Goal: Task Accomplishment & Management: Use online tool/utility

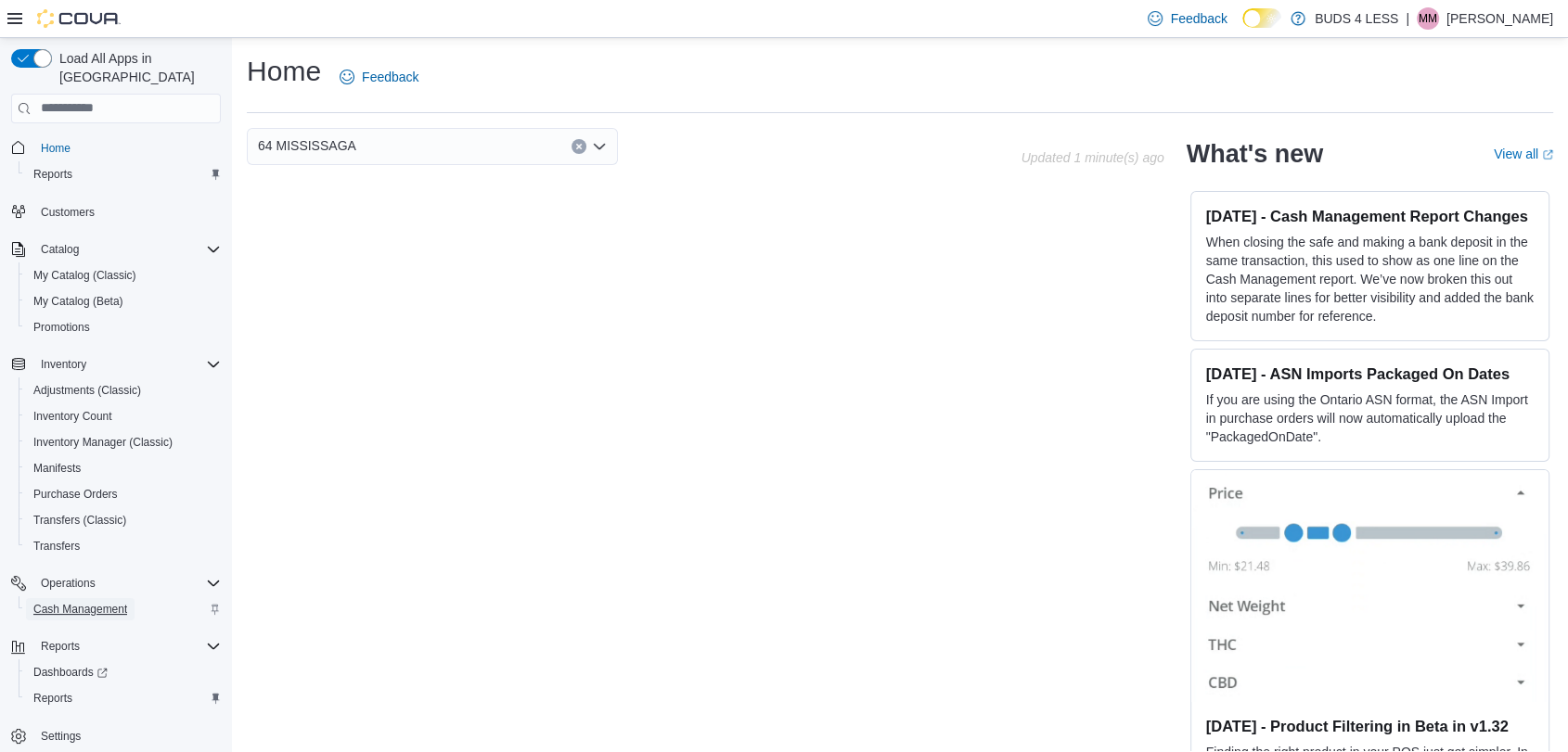
click at [100, 601] on span "Cash Management" at bounding box center [80, 608] width 93 height 15
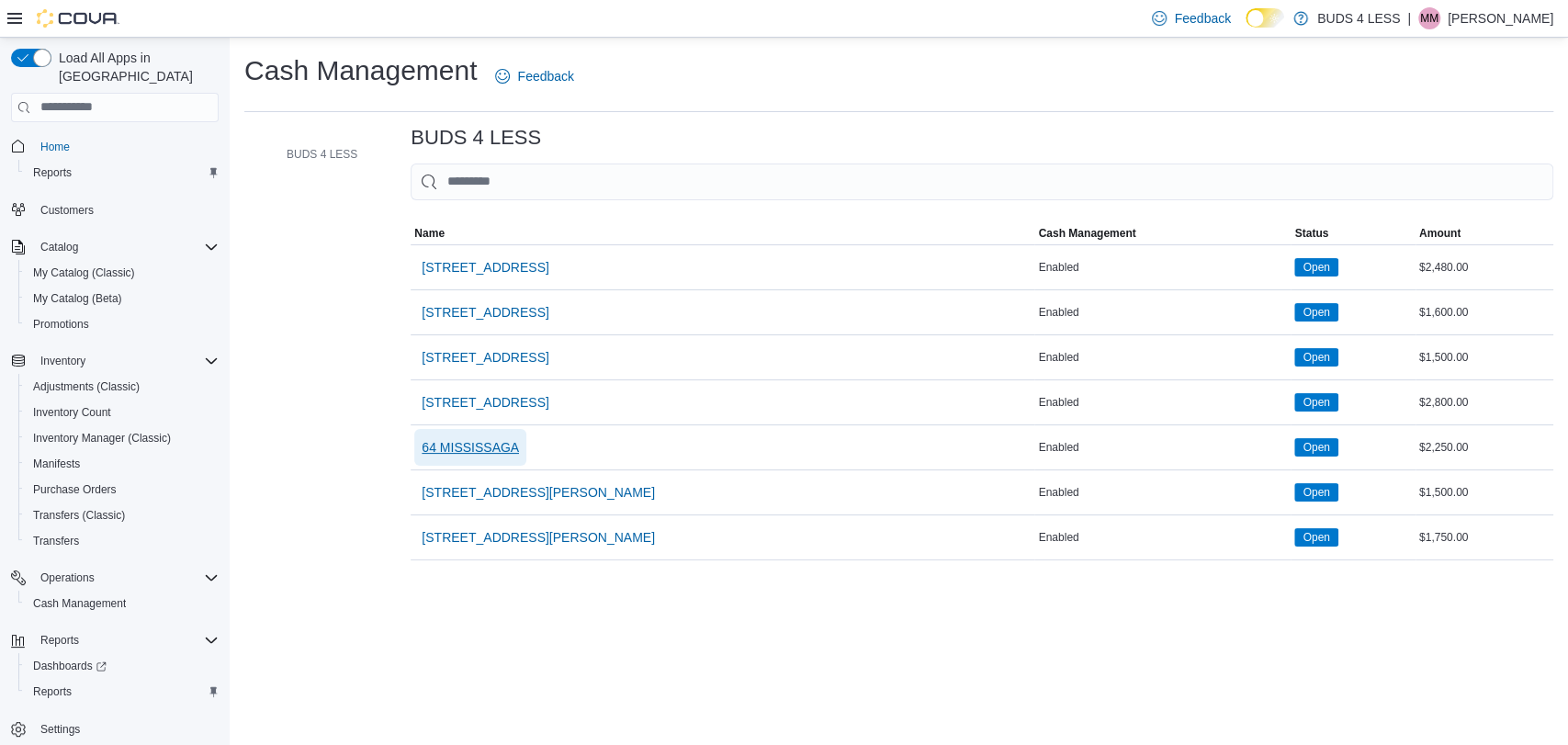
click at [493, 449] on span "64 MISSISSAGA" at bounding box center [470, 447] width 97 height 18
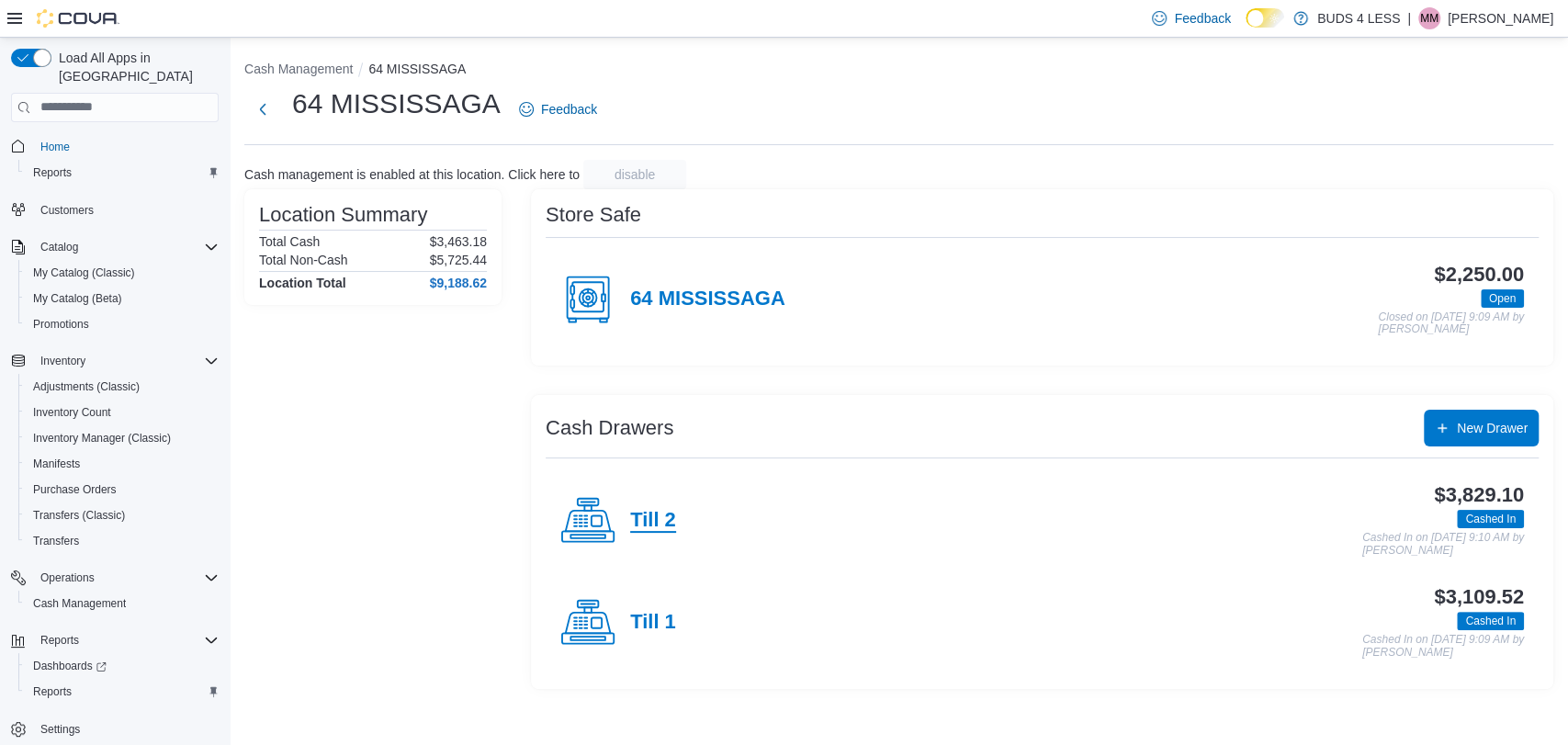
click at [663, 530] on h4 "Till 2" at bounding box center [654, 521] width 46 height 24
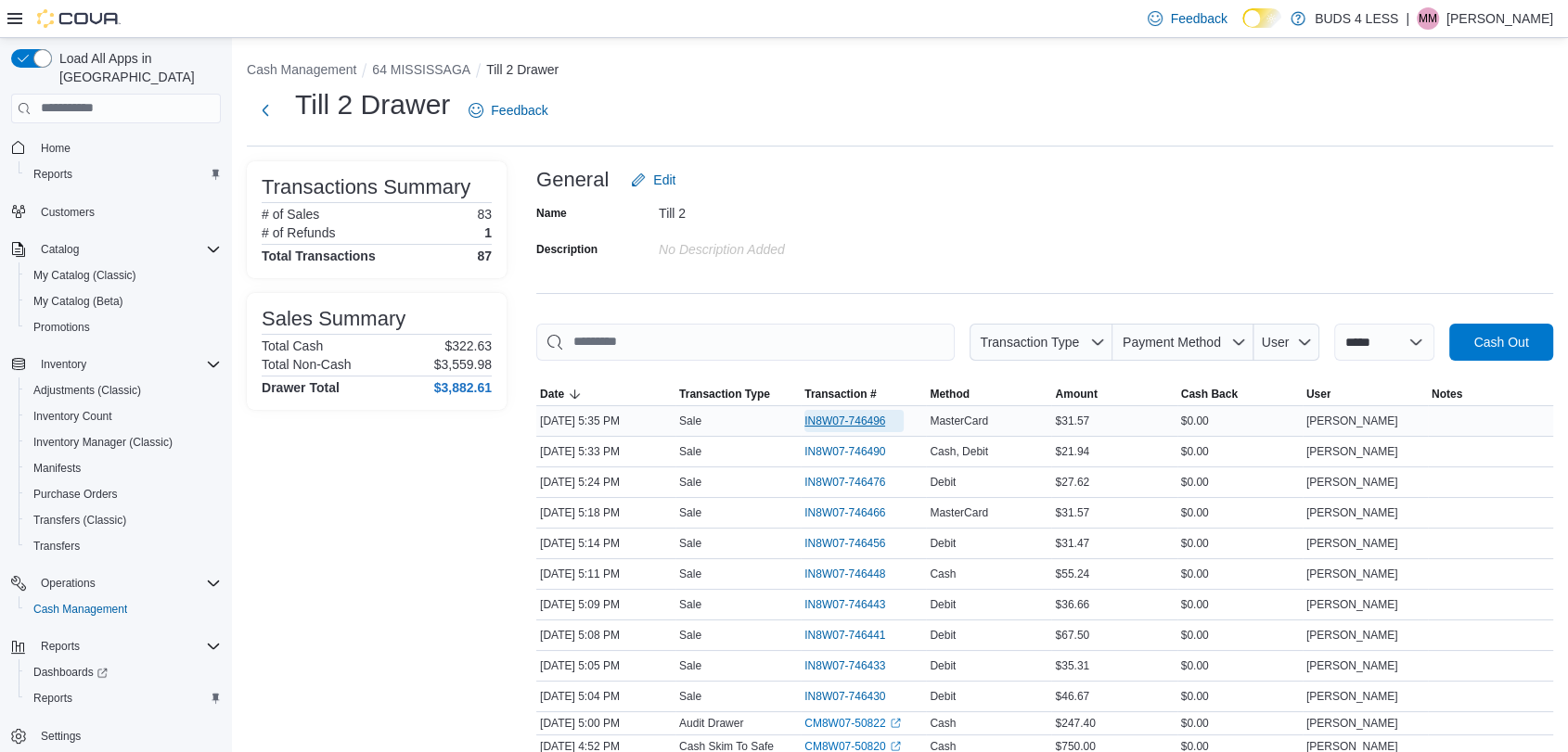
click at [869, 417] on span "IN8W07-746496" at bounding box center [844, 421] width 81 height 15
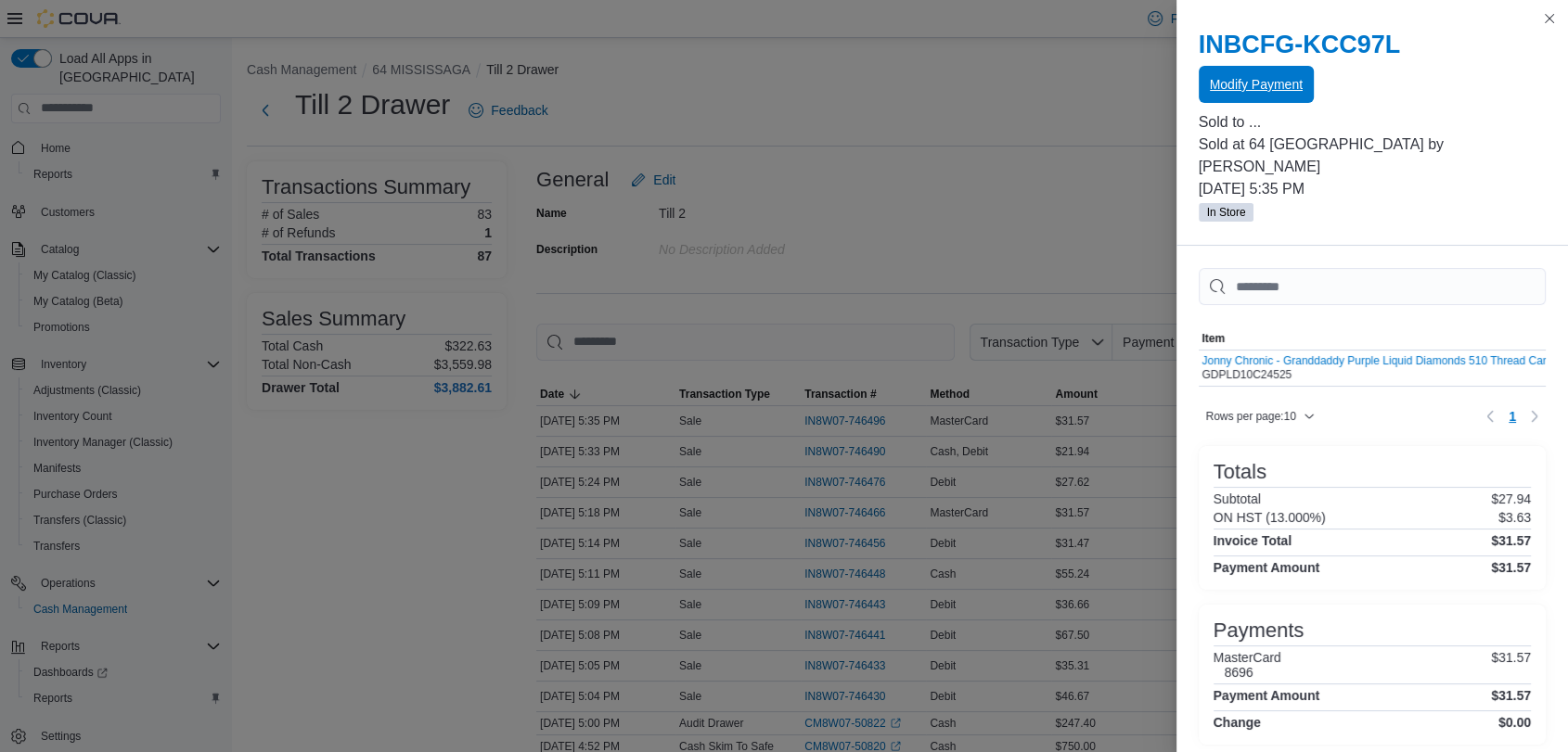
click at [1288, 76] on span "Modify Payment" at bounding box center [1255, 85] width 92 height 37
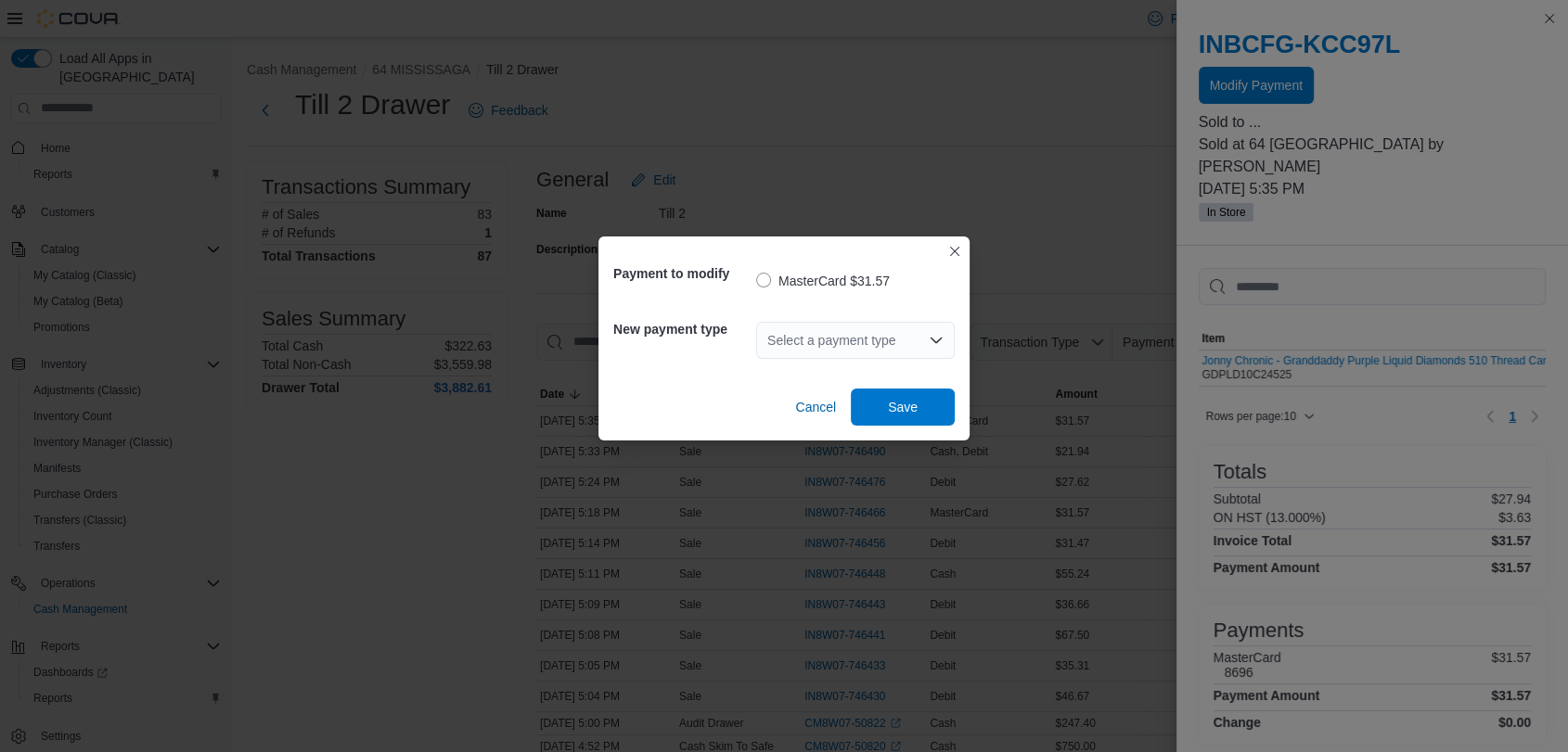
click at [839, 337] on div "Select a payment type" at bounding box center [855, 340] width 198 height 37
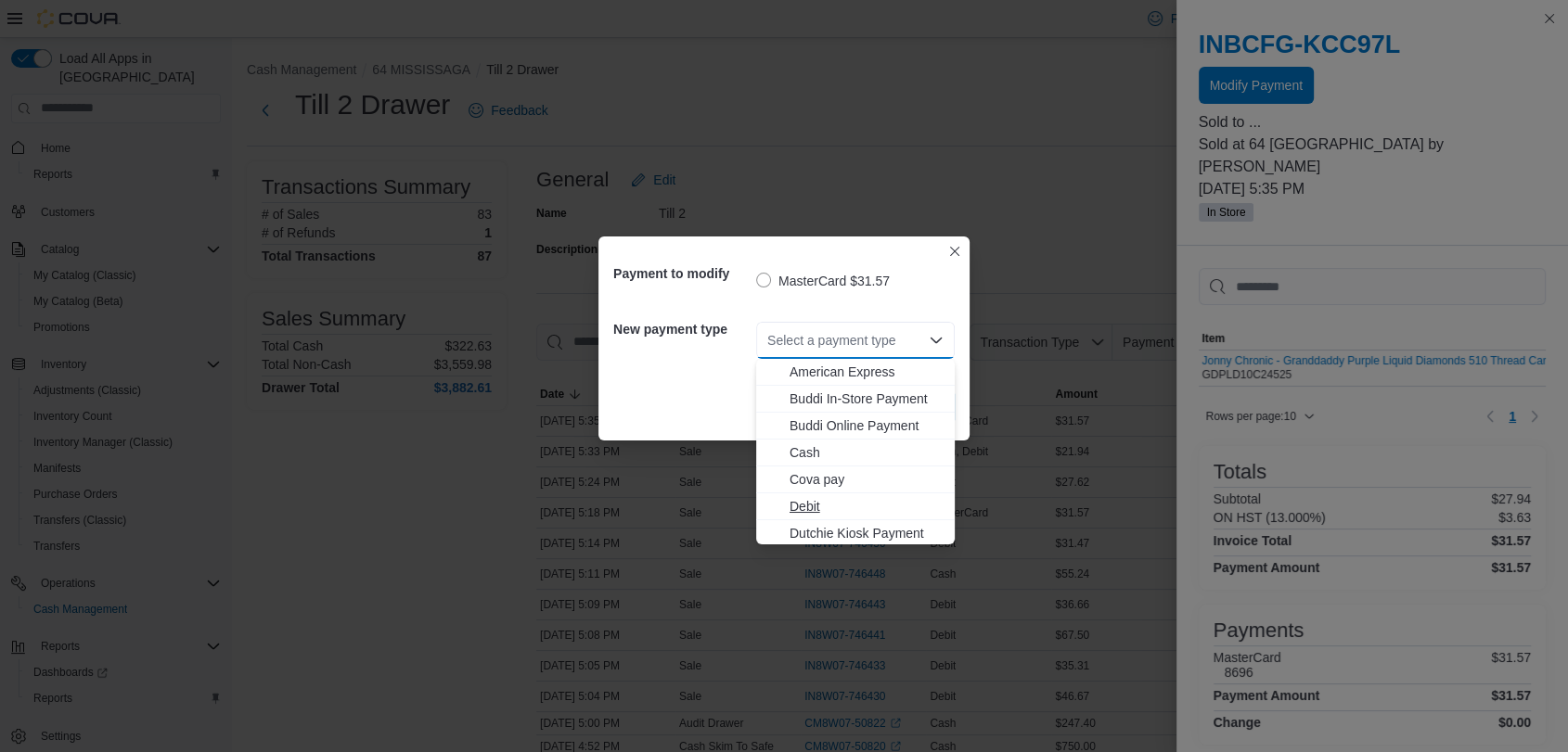
click at [805, 506] on span "Debit" at bounding box center [866, 505] width 154 height 18
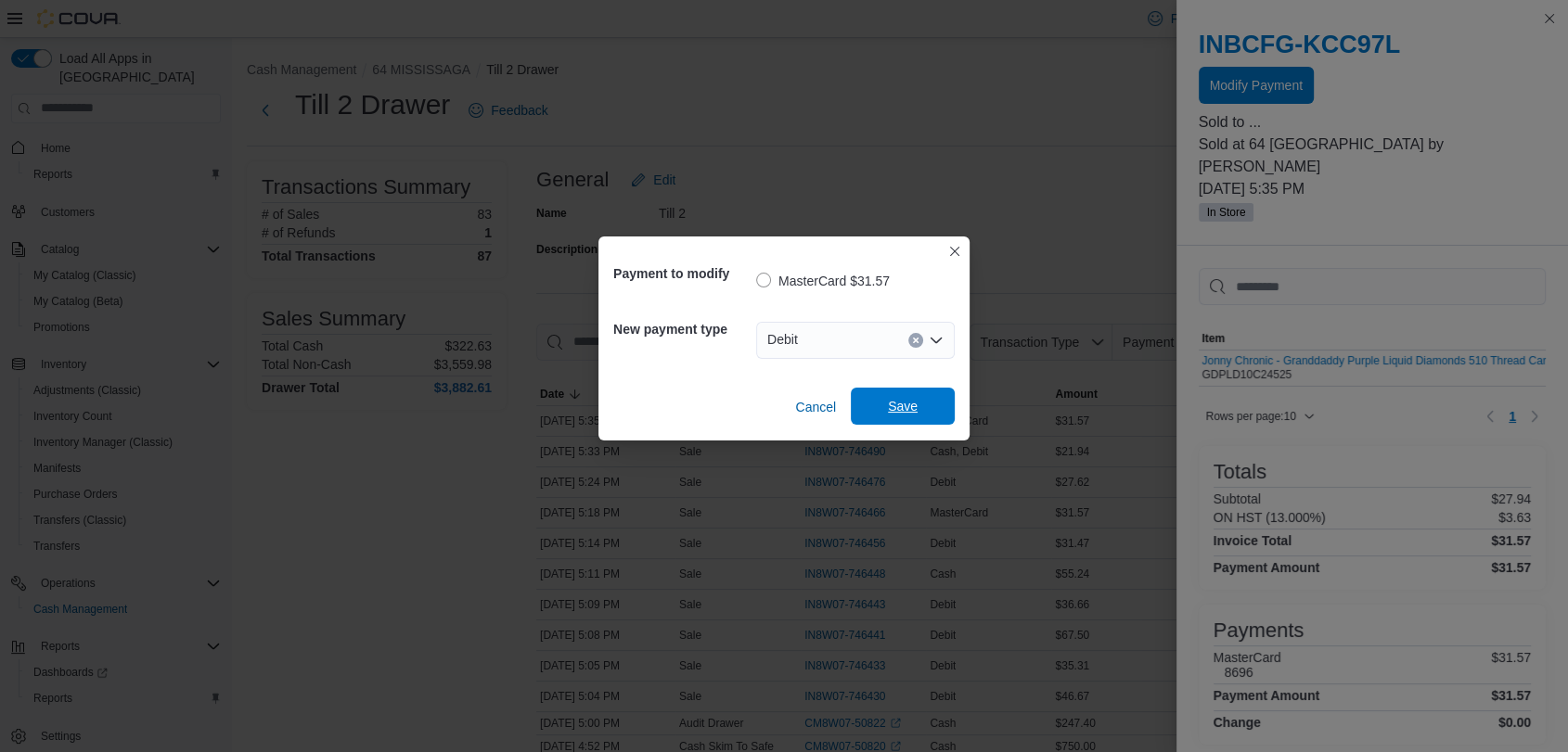
click at [906, 395] on span "Save" at bounding box center [902, 406] width 82 height 37
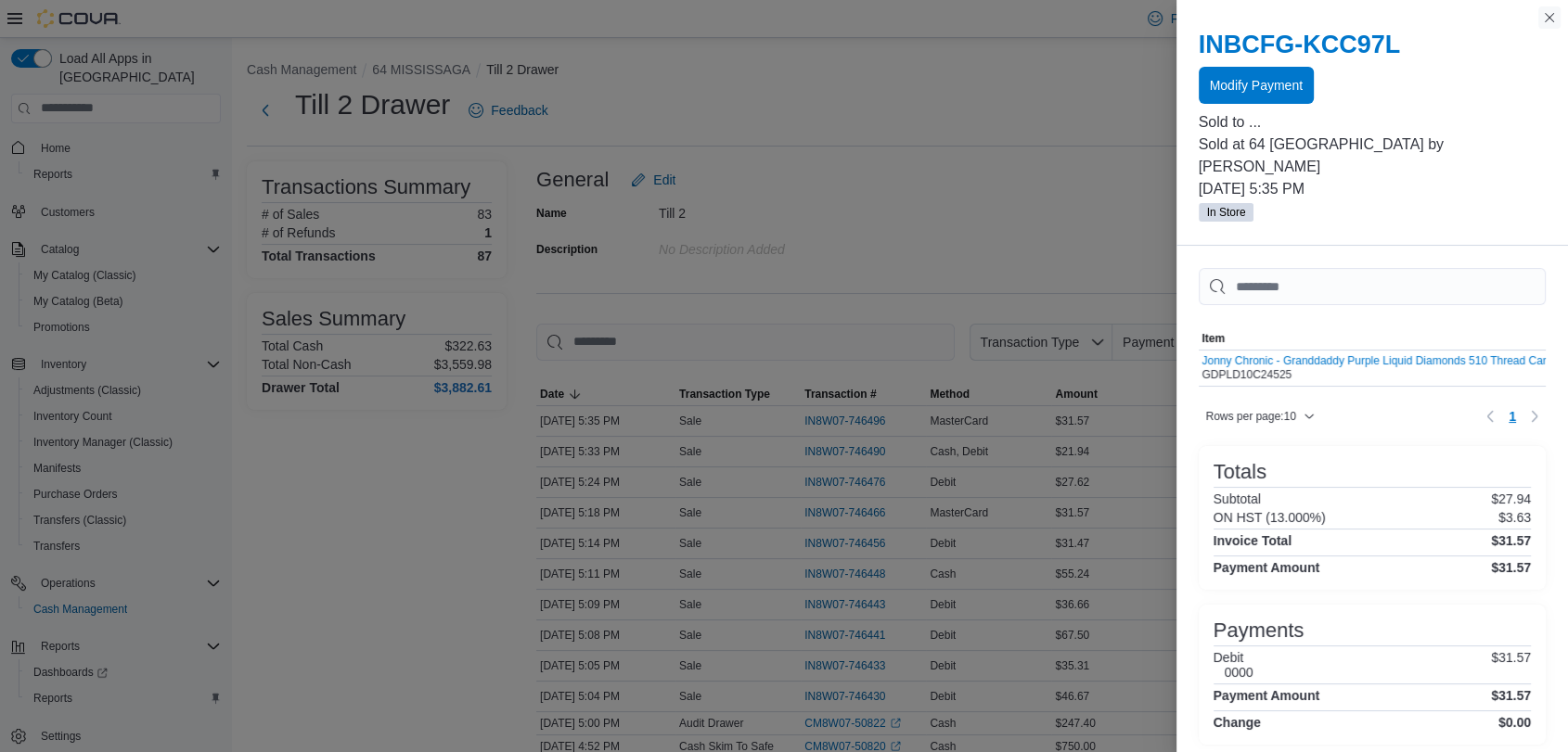
click at [1550, 21] on button "Close this dialog" at bounding box center [1549, 17] width 22 height 22
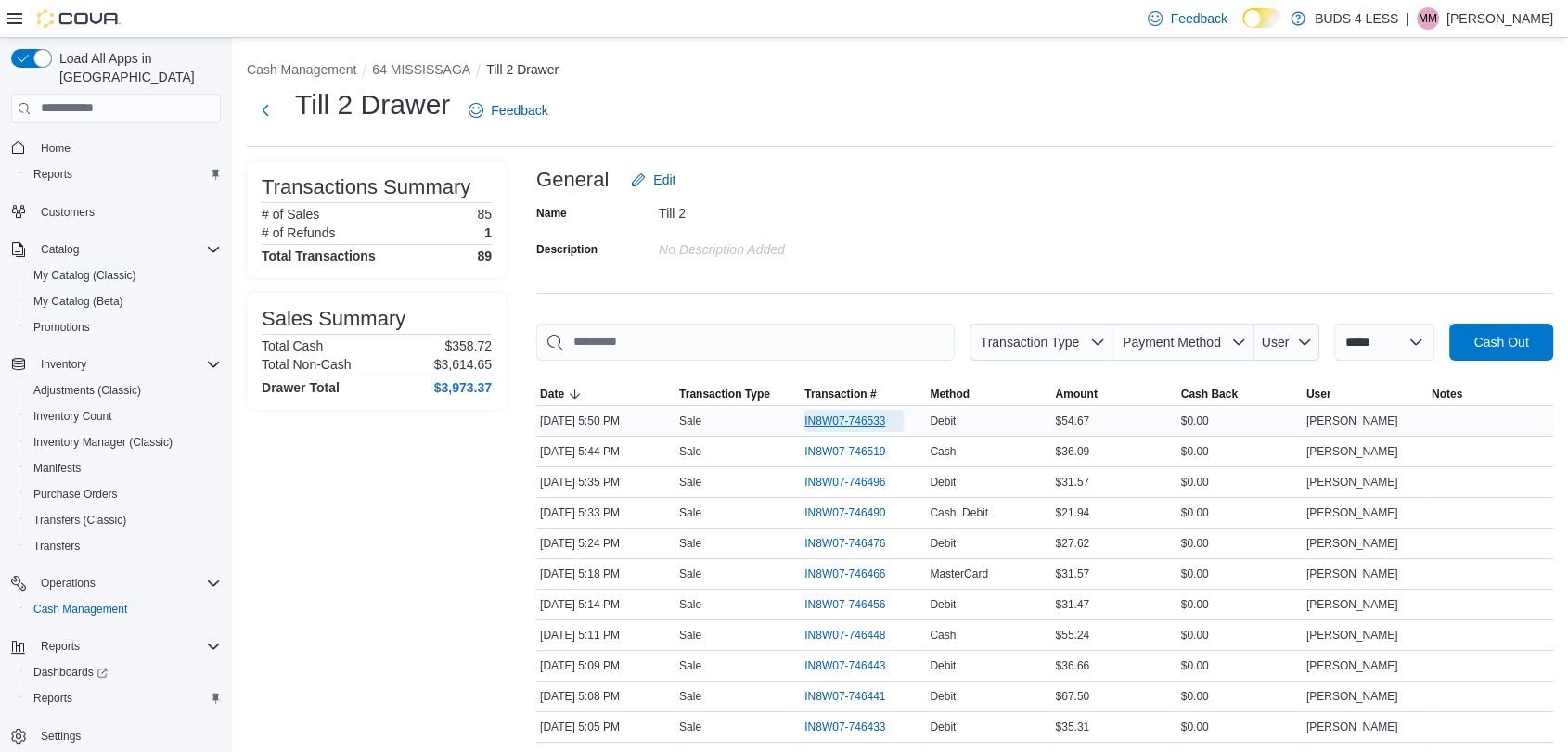
click at [866, 417] on span "IN8W07-746533" at bounding box center [844, 421] width 81 height 15
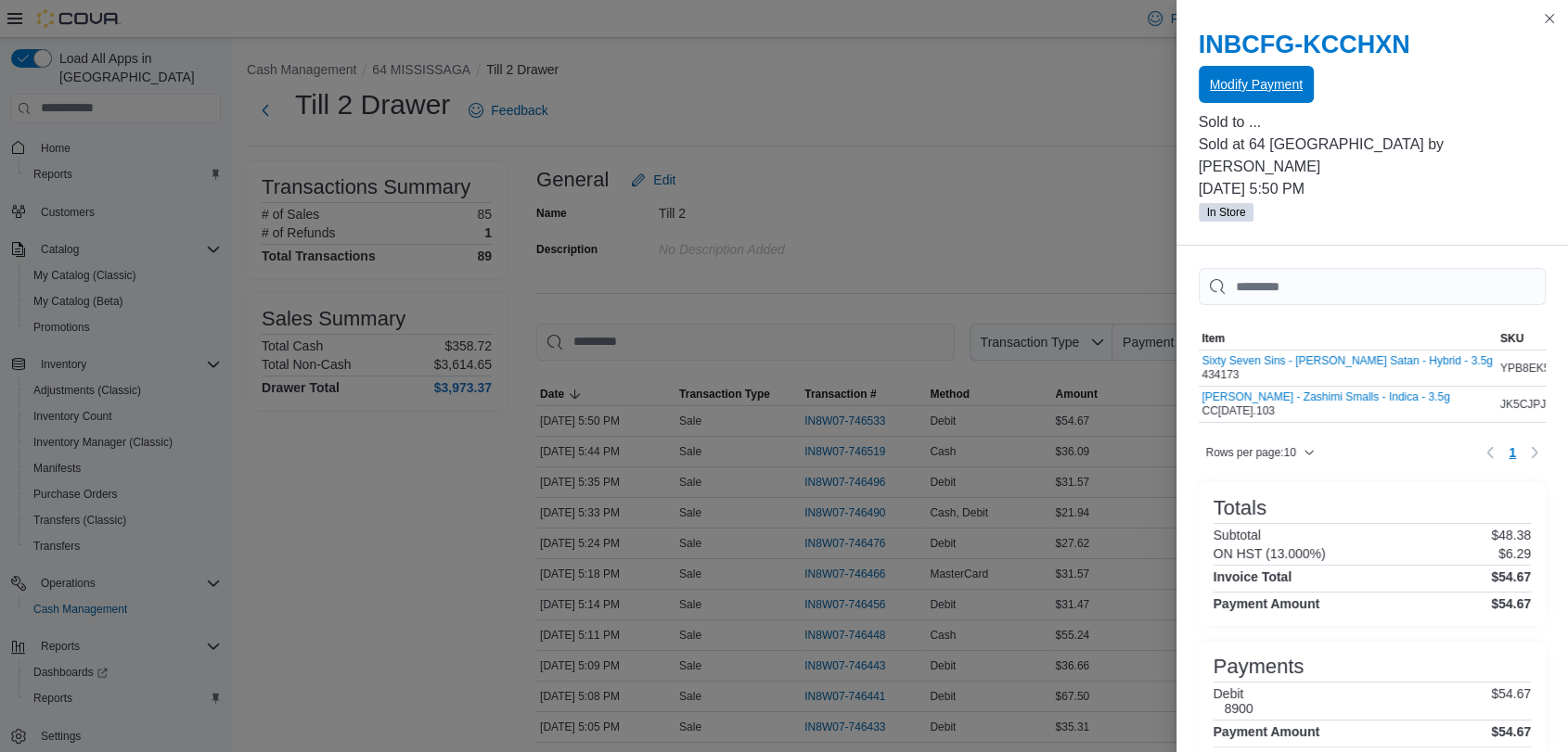
click at [1276, 78] on span "Modify Payment" at bounding box center [1255, 84] width 92 height 18
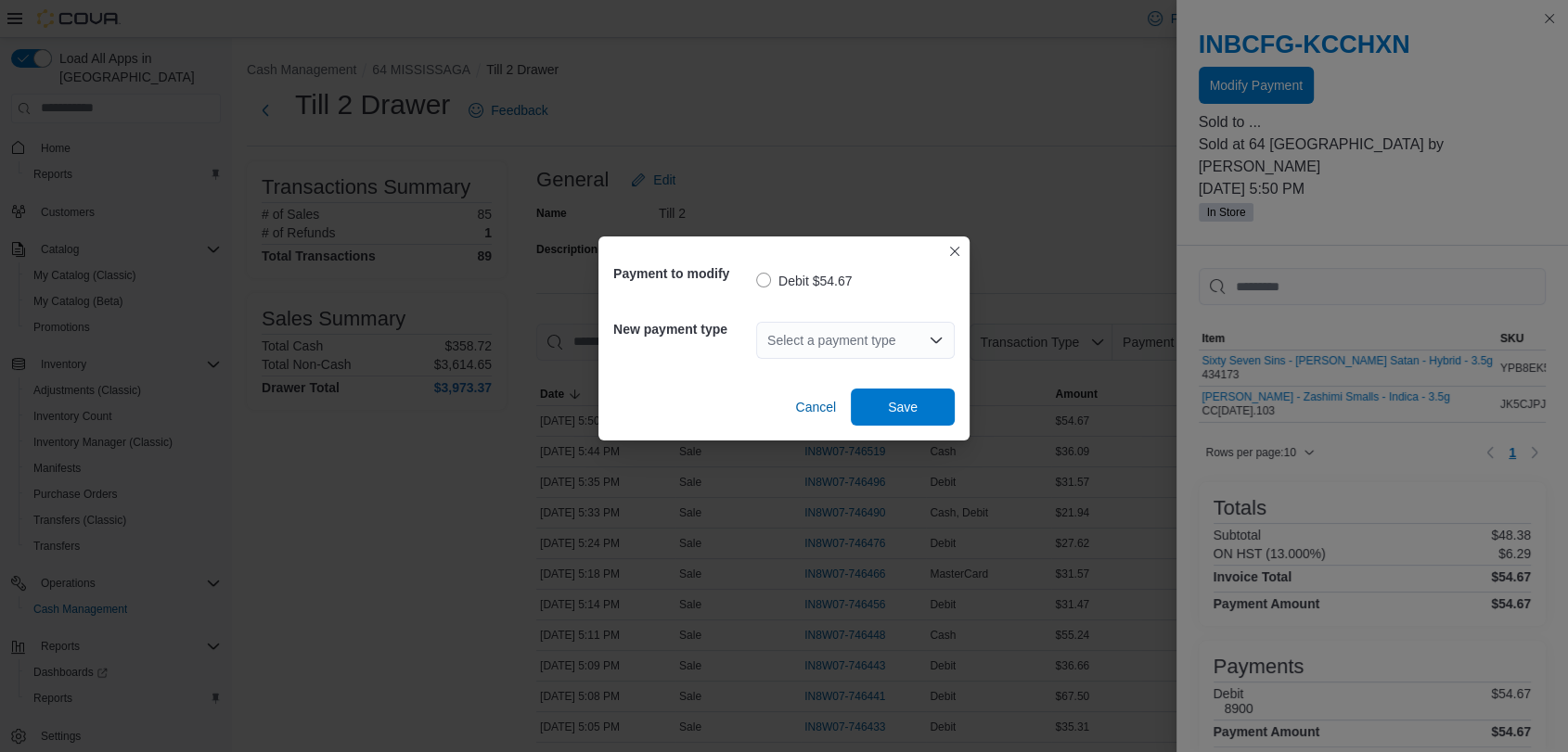
click at [812, 341] on div "Select a payment type" at bounding box center [855, 340] width 198 height 37
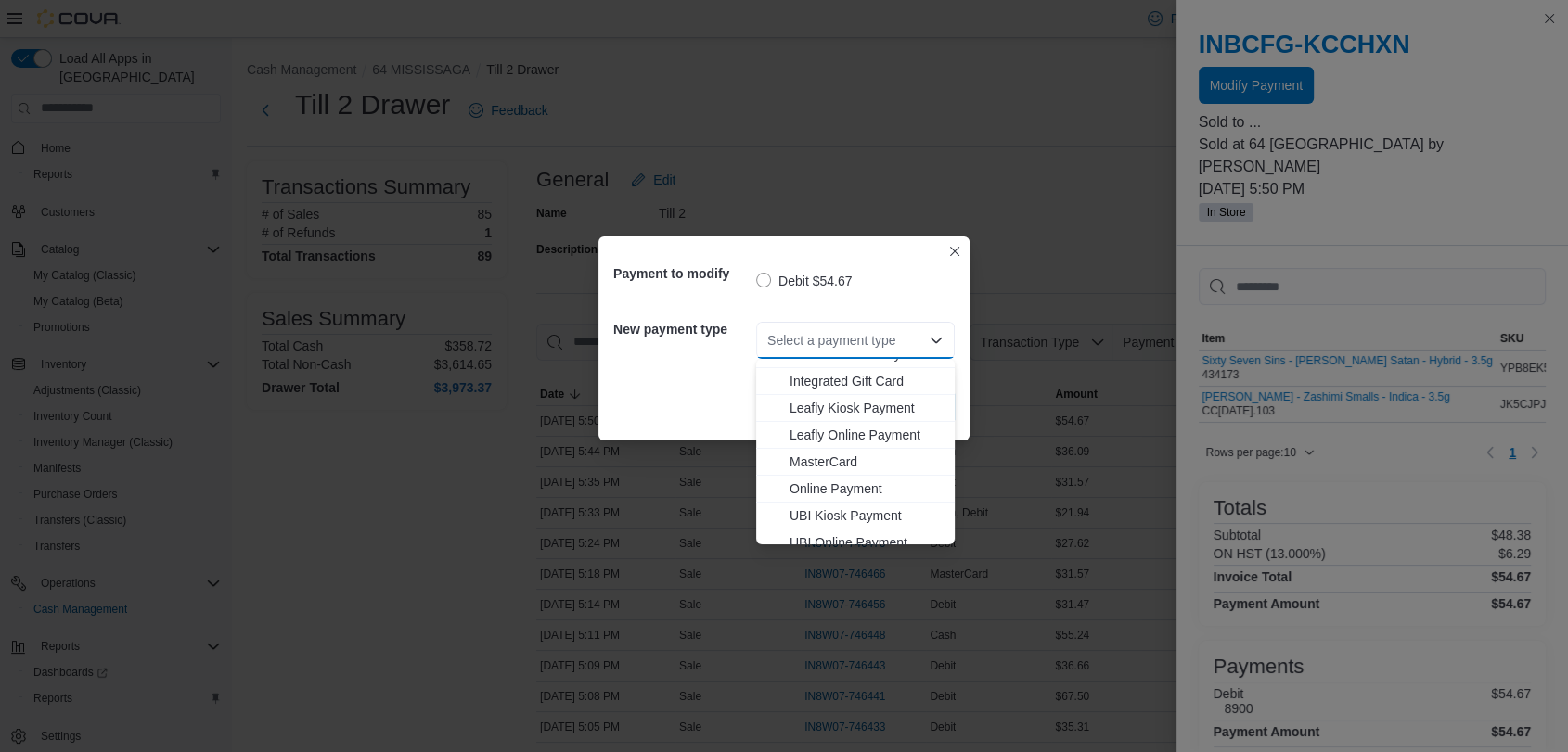
scroll to position [245, 0]
click at [807, 530] on span "Visa" at bounding box center [866, 530] width 154 height 18
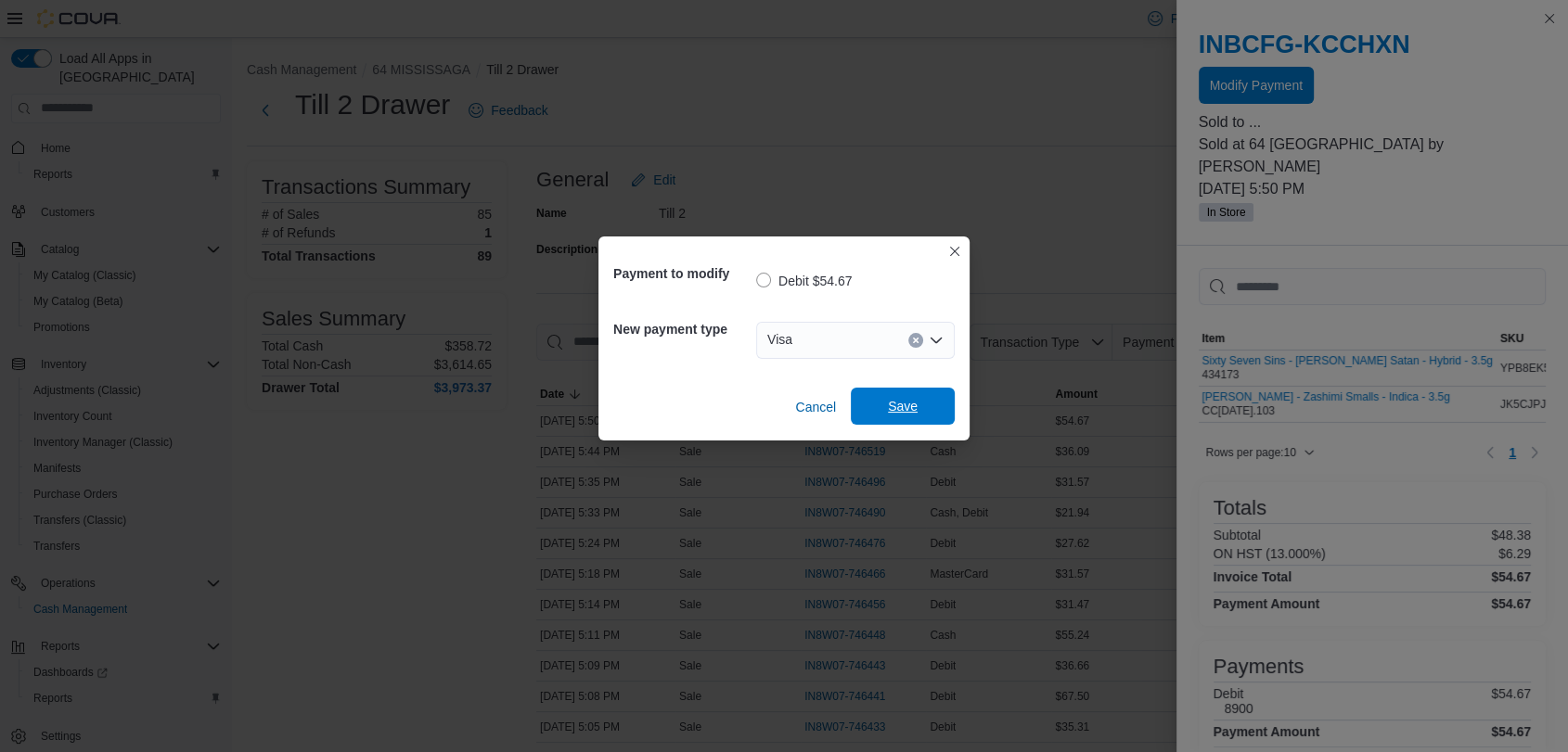
click at [920, 400] on span "Save" at bounding box center [902, 406] width 82 height 37
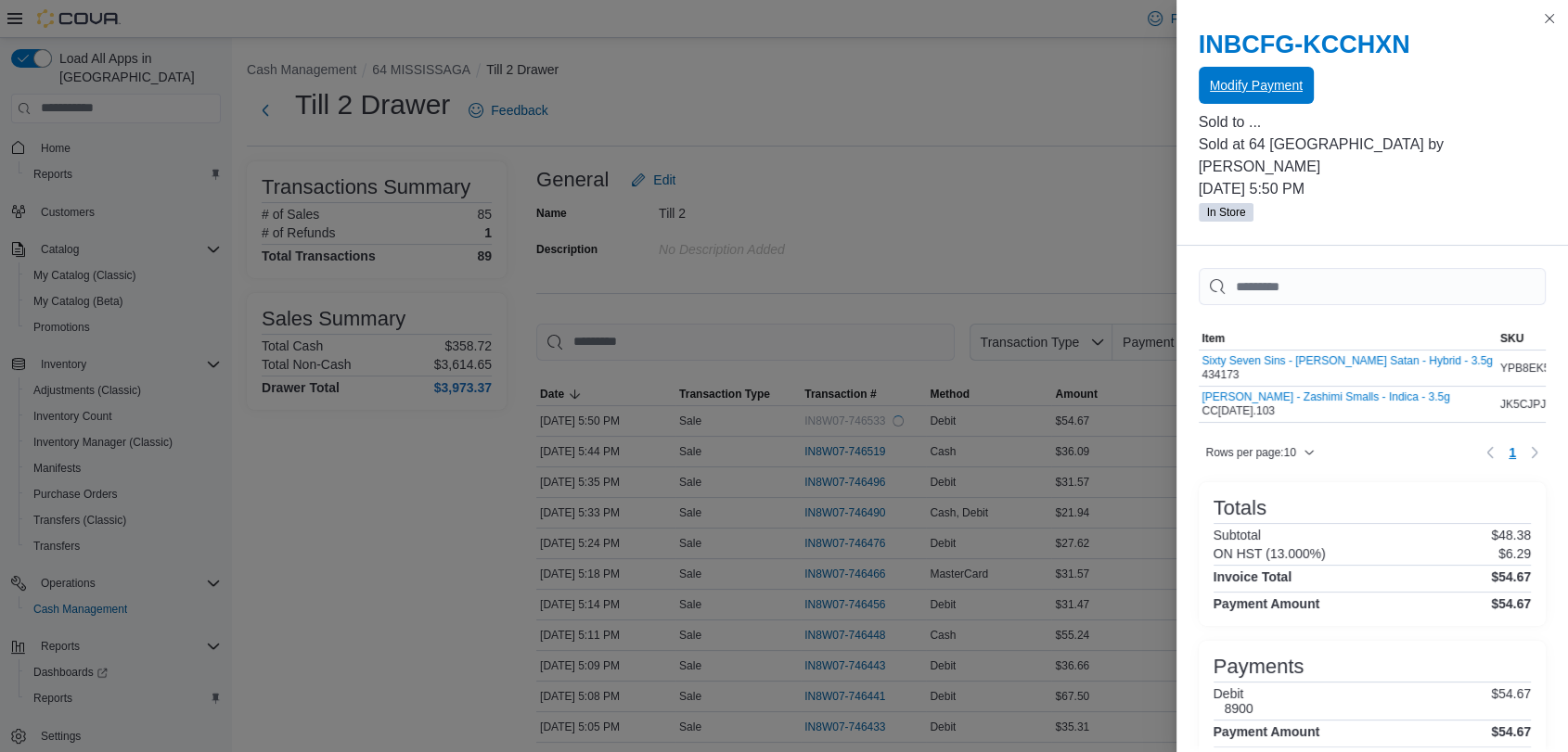
scroll to position [0, 0]
click at [1546, 16] on button "Close this dialog" at bounding box center [1549, 18] width 22 height 22
